Goal: Task Accomplishment & Management: Use online tool/utility

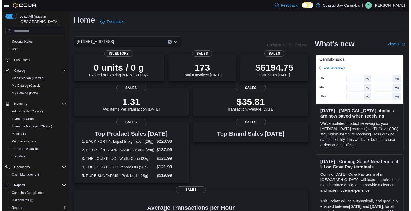
scroll to position [46, 0]
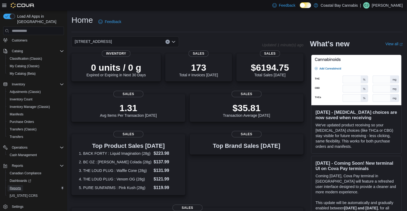
click at [20, 187] on span "Reports" at bounding box center [15, 189] width 11 height 4
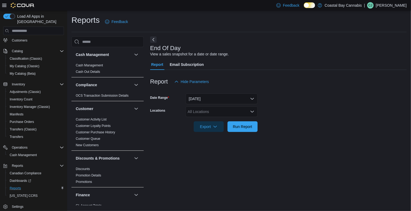
click at [211, 111] on div "All Locations" at bounding box center [221, 112] width 72 height 11
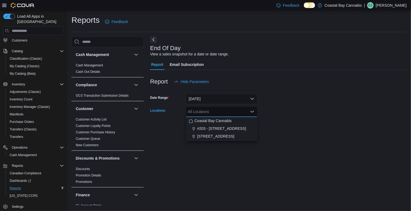
click at [231, 134] on button "1095 Sunshine Coast Hwy" at bounding box center [221, 137] width 72 height 8
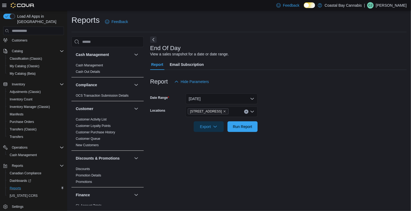
drag, startPoint x: 240, startPoint y: 188, endPoint x: 227, endPoint y: 162, distance: 28.4
click at [240, 186] on div "End Of Day View a sales snapshot for a date or date range. Report Email Subscri…" at bounding box center [278, 120] width 256 height 169
click at [203, 124] on span "Export" at bounding box center [209, 126] width 24 height 11
click at [217, 150] on span "Export to Pdf" at bounding box center [209, 148] width 24 height 4
